Goal: Information Seeking & Learning: Understand process/instructions

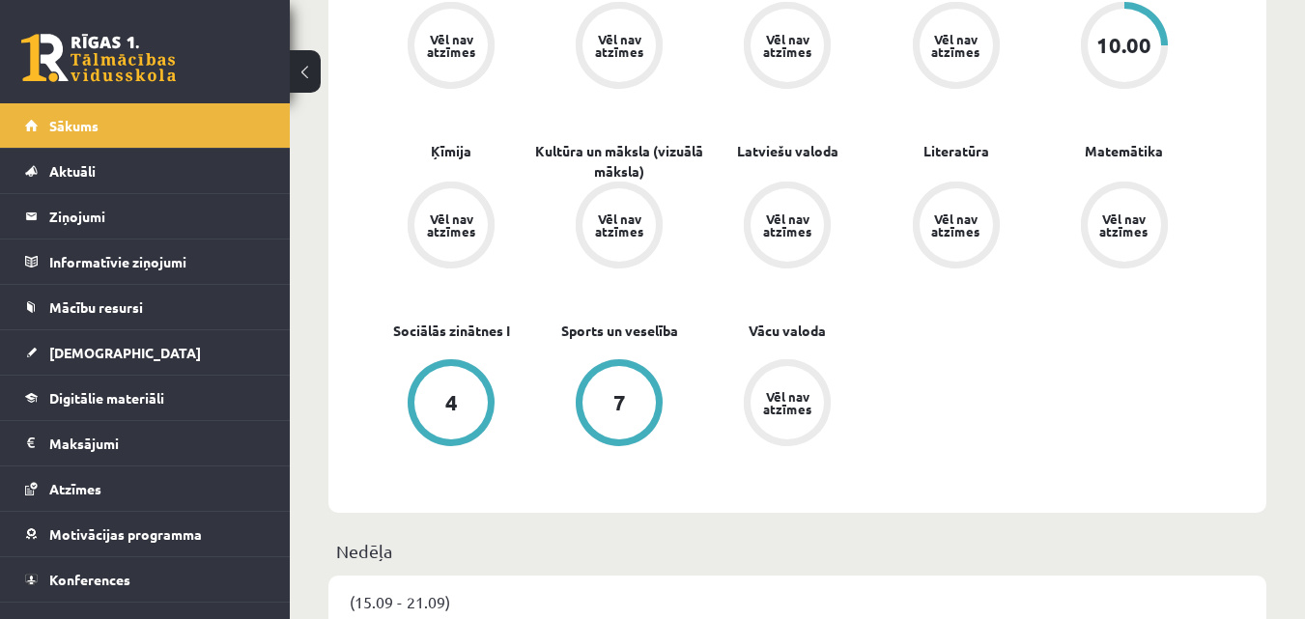
scroll to position [579, 0]
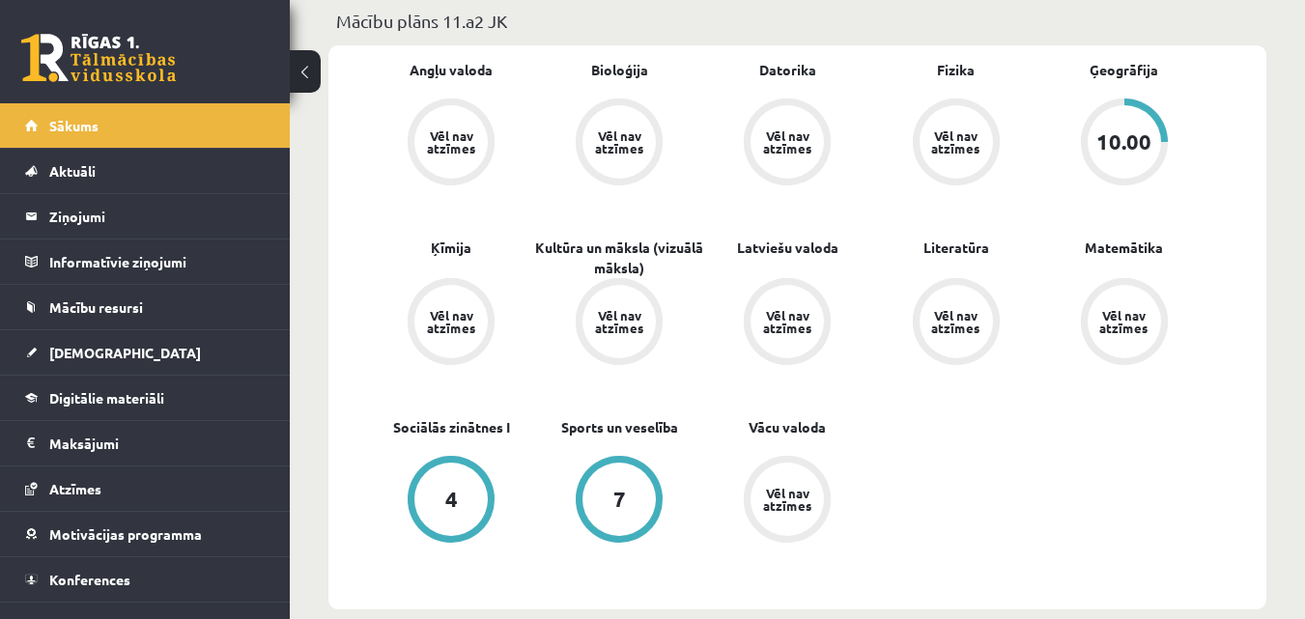
click at [436, 504] on div "4" at bounding box center [450, 499] width 73 height 73
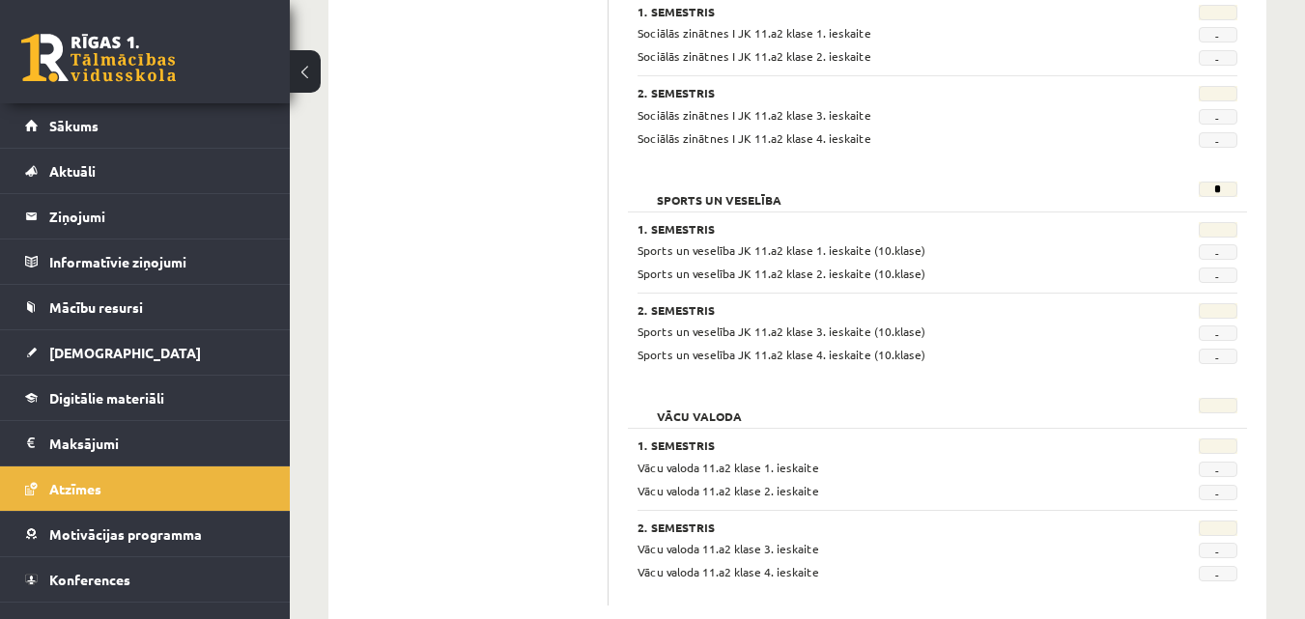
scroll to position [2569, 0]
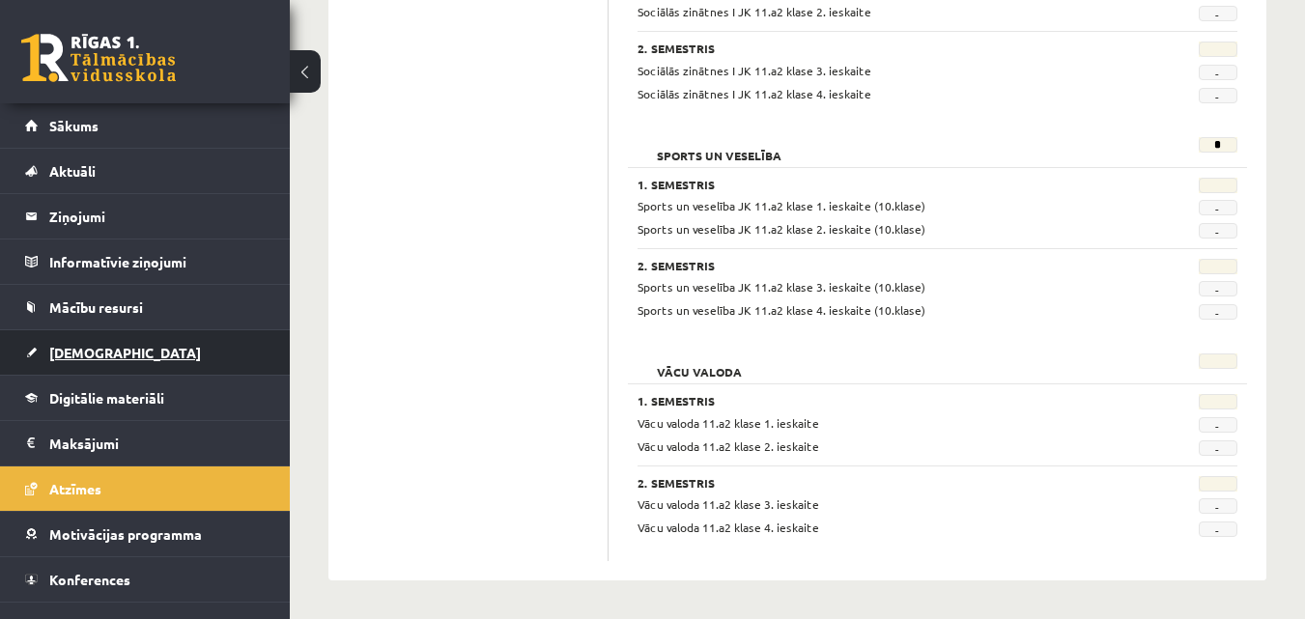
click at [83, 347] on span "[DEMOGRAPHIC_DATA]" at bounding box center [125, 352] width 152 height 17
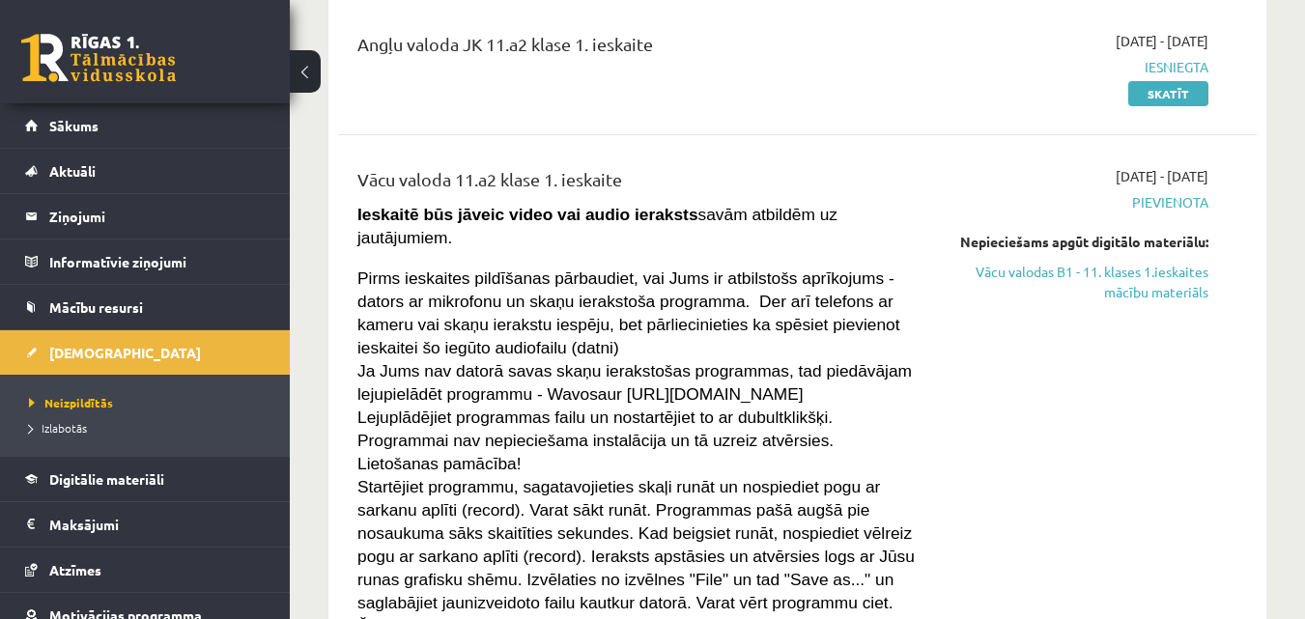
scroll to position [290, 0]
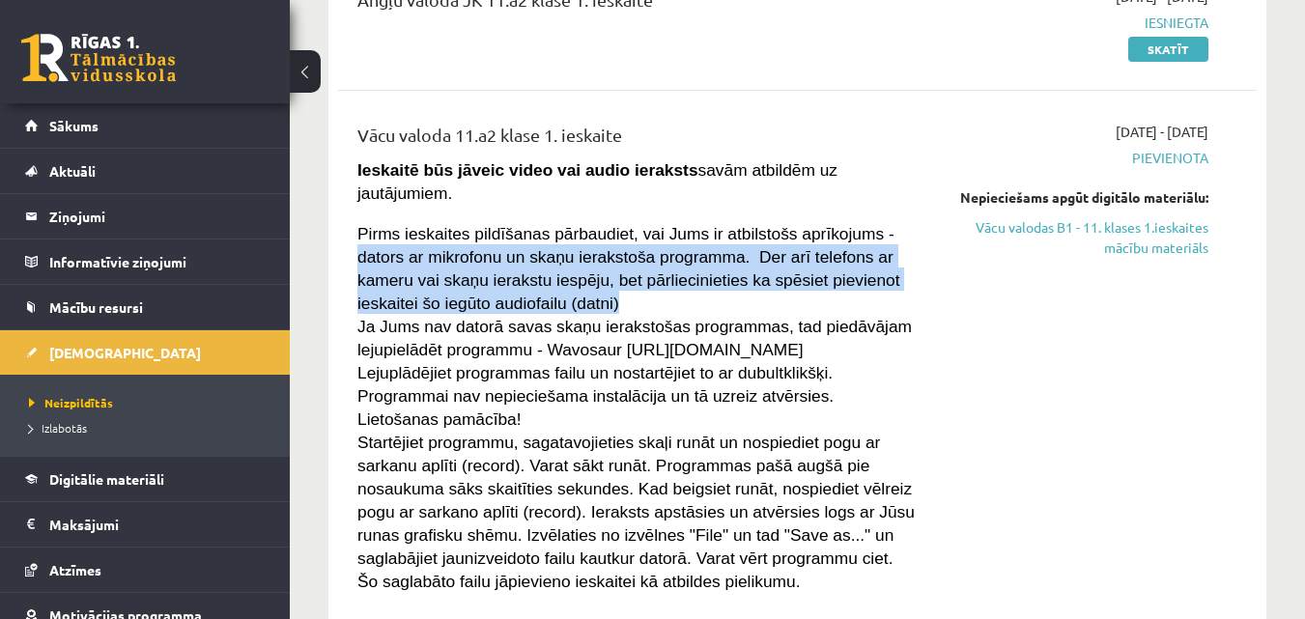
drag, startPoint x: 846, startPoint y: 211, endPoint x: 477, endPoint y: 281, distance: 375.6
click at [477, 281] on p "Pirms ieskaites pildīšanas pārbaudiet, vai Jums ir atbilstošs aprīkojums - dato…" at bounding box center [635, 267] width 557 height 93
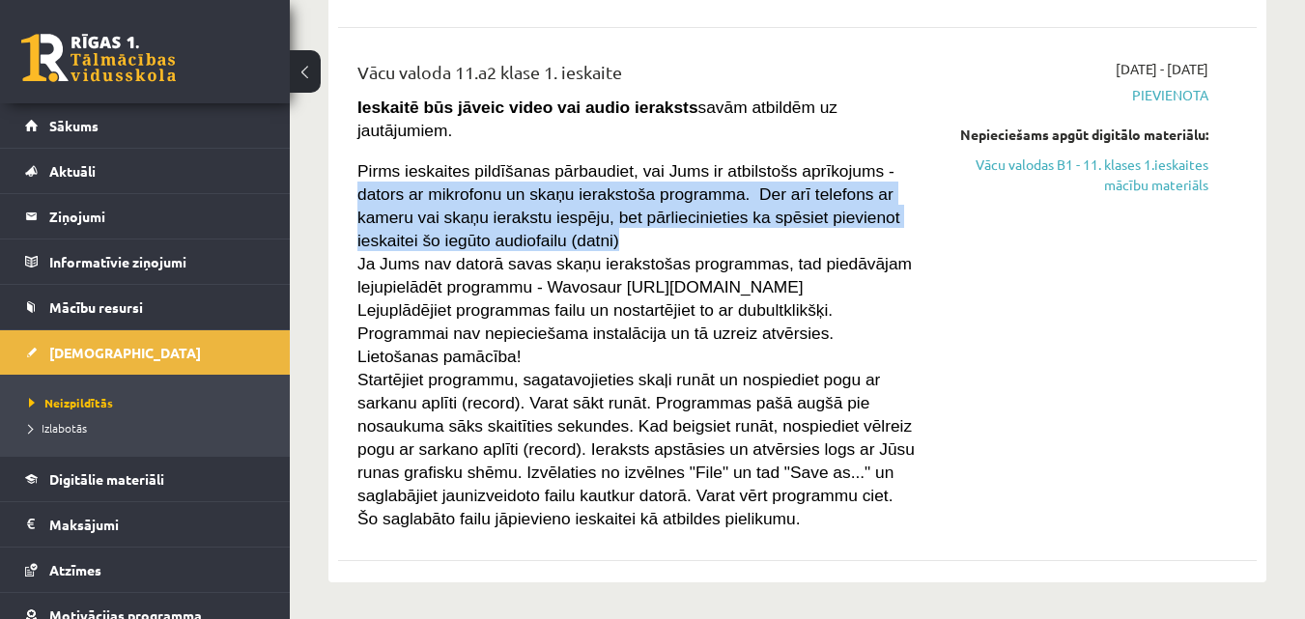
scroll to position [386, 0]
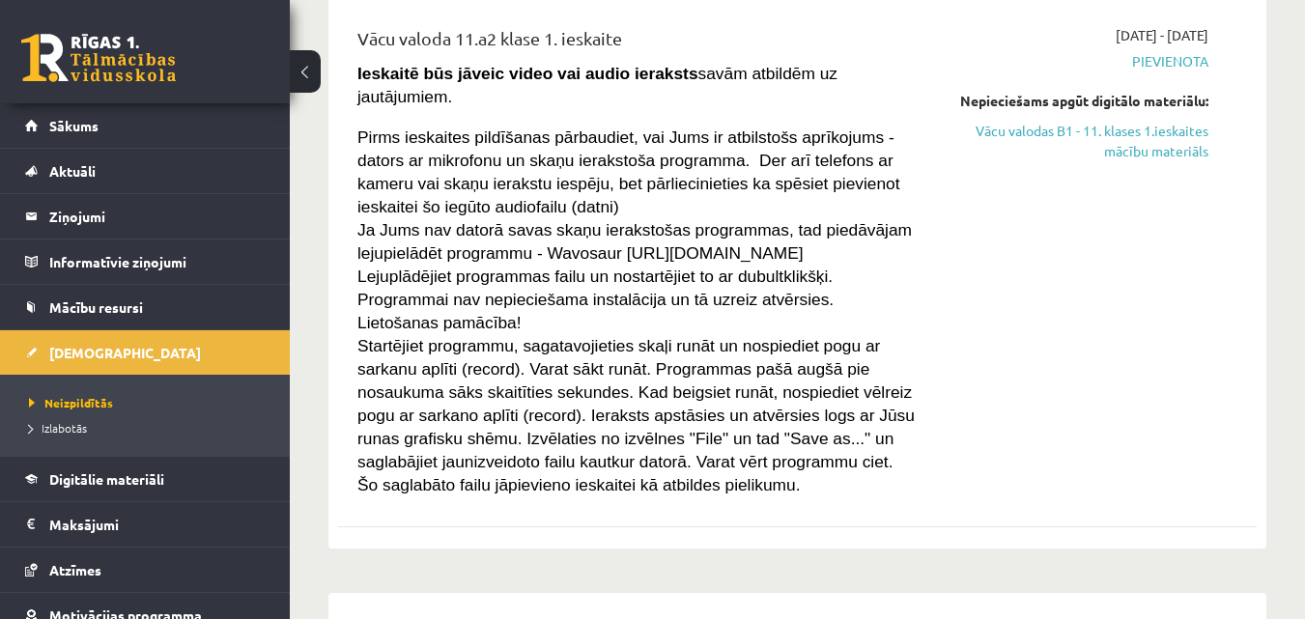
drag, startPoint x: 1053, startPoint y: 317, endPoint x: 963, endPoint y: 263, distance: 104.8
click at [1051, 317] on div "[DATE] - [DATE] [GEOGRAPHIC_DATA] Nepieciešams apgūt digitālo materiālu: Vācu v…" at bounding box center [1076, 260] width 294 height 470
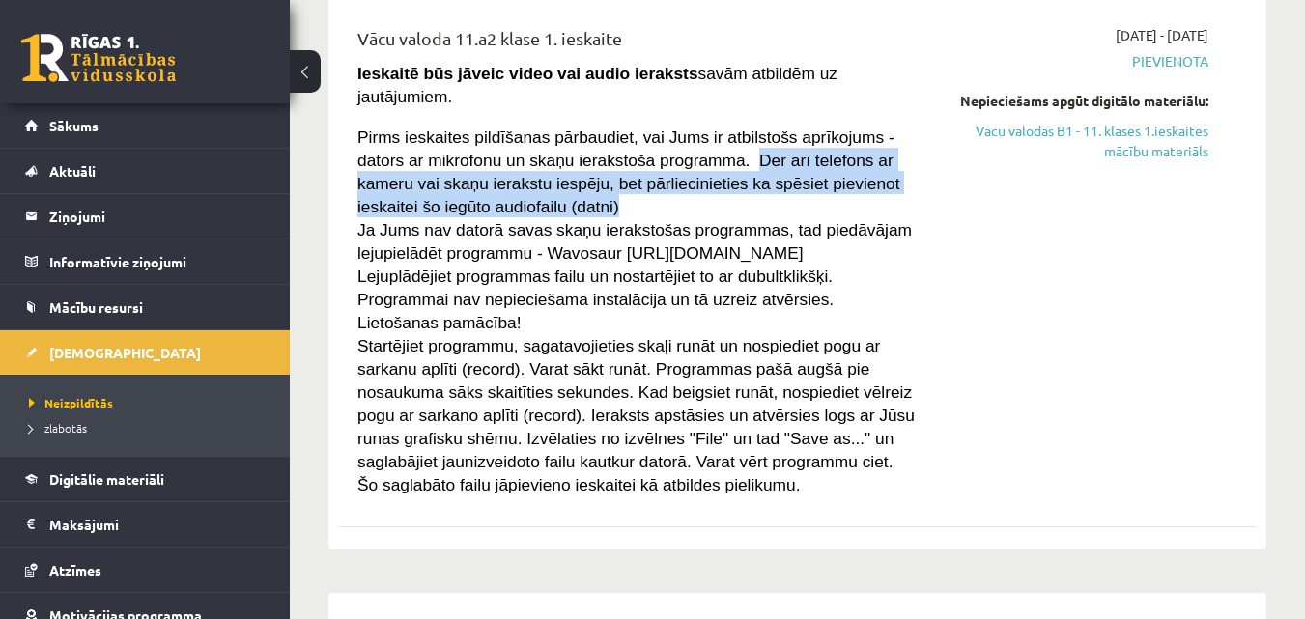
drag, startPoint x: 659, startPoint y: 134, endPoint x: 890, endPoint y: 174, distance: 235.1
click at [890, 174] on p "Pirms ieskaites pildīšanas pārbaudiet, vai Jums ir atbilstošs aprīkojums - dato…" at bounding box center [635, 171] width 557 height 93
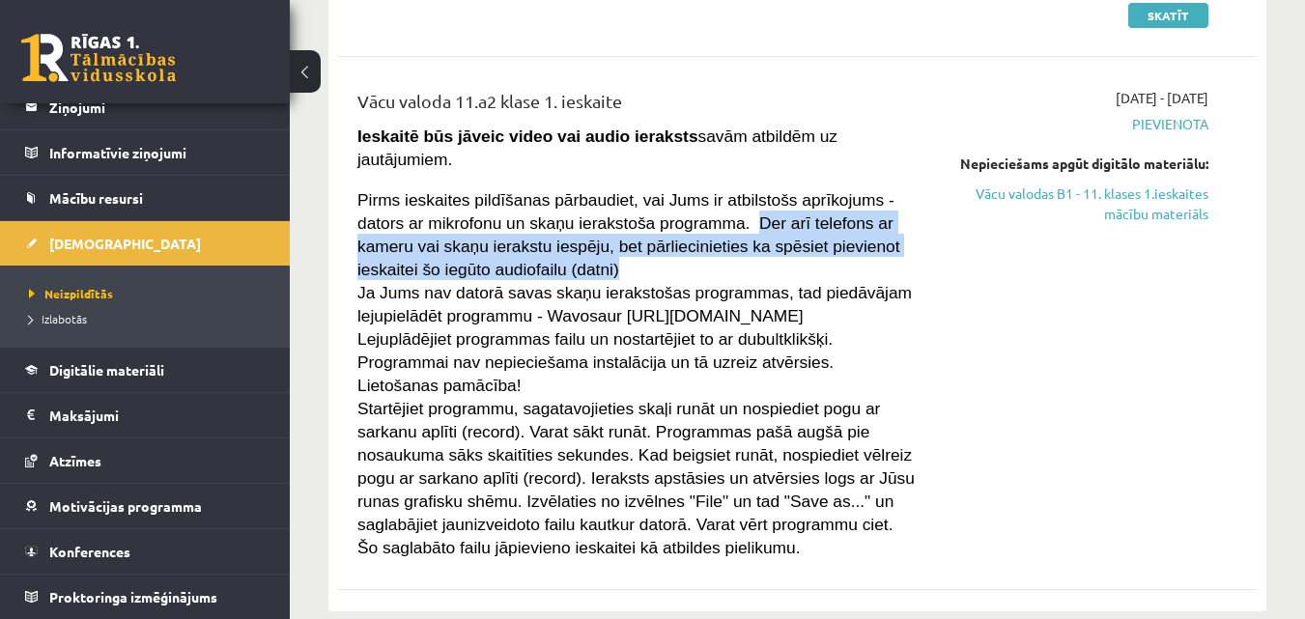
scroll to position [355, 0]
